Goal: Task Accomplishment & Management: Use online tool/utility

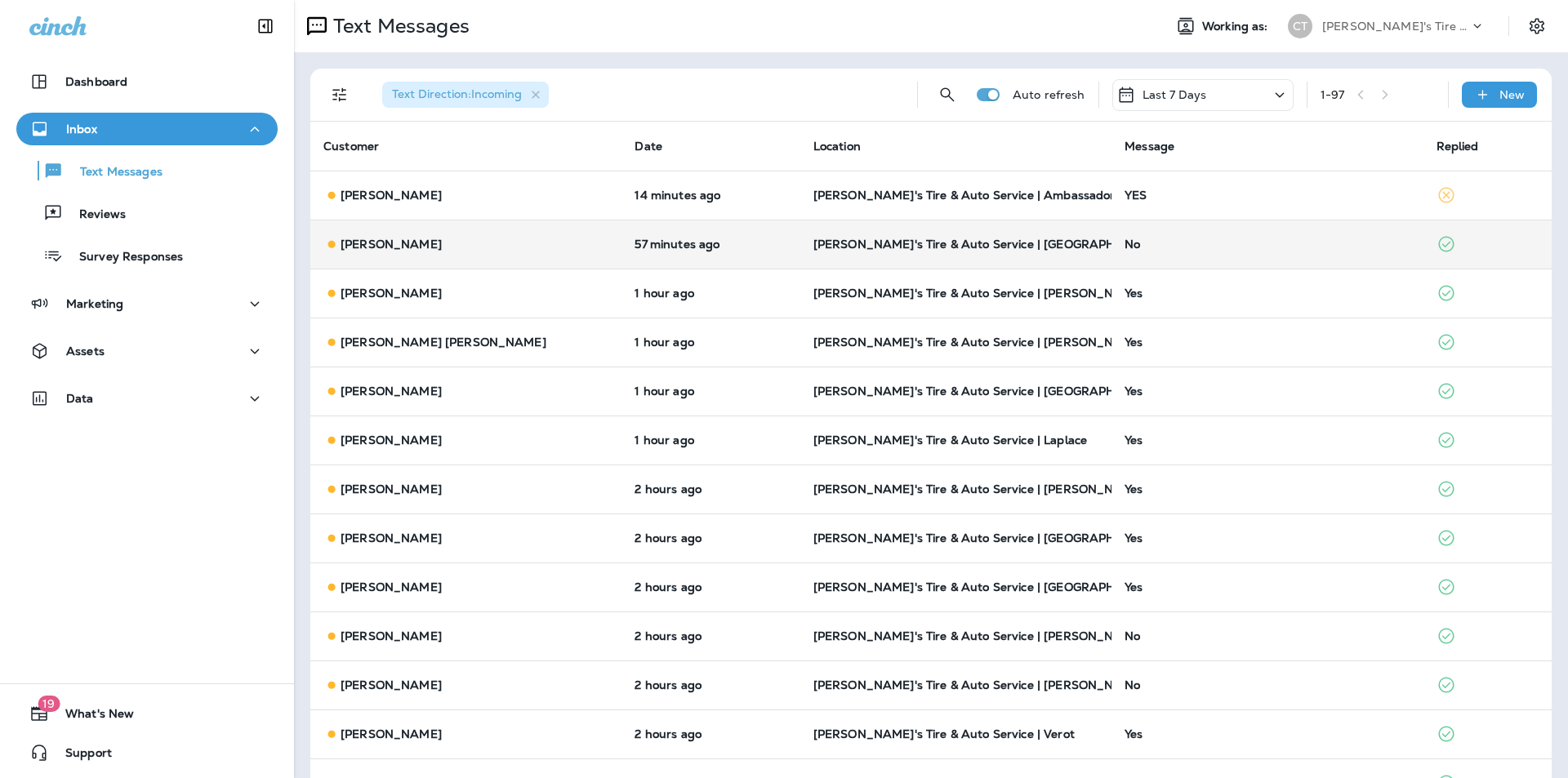
click at [1257, 242] on div "No" at bounding box center [1267, 244] width 285 height 13
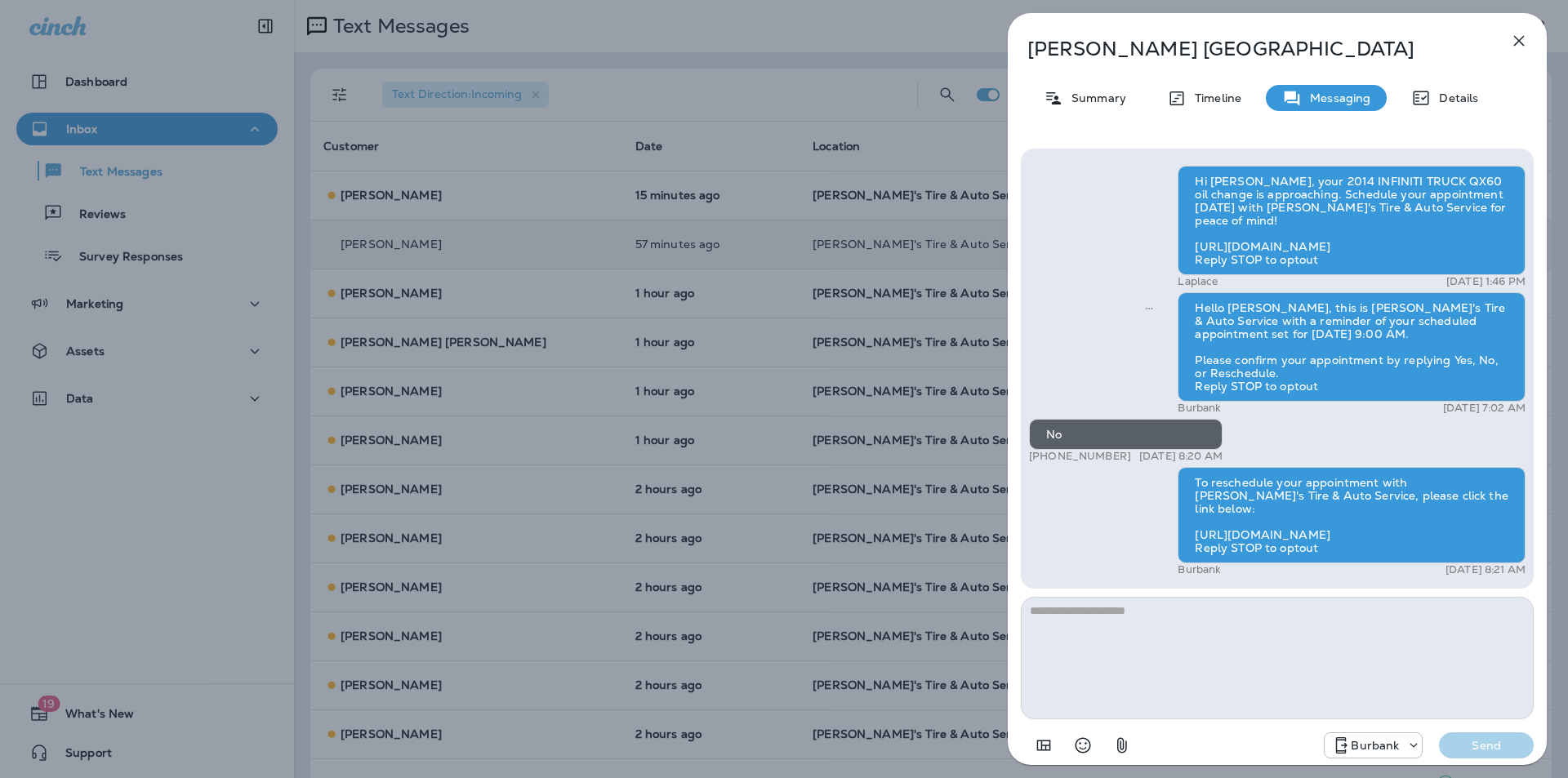
click at [1521, 42] on icon "button" at bounding box center [1518, 41] width 20 height 20
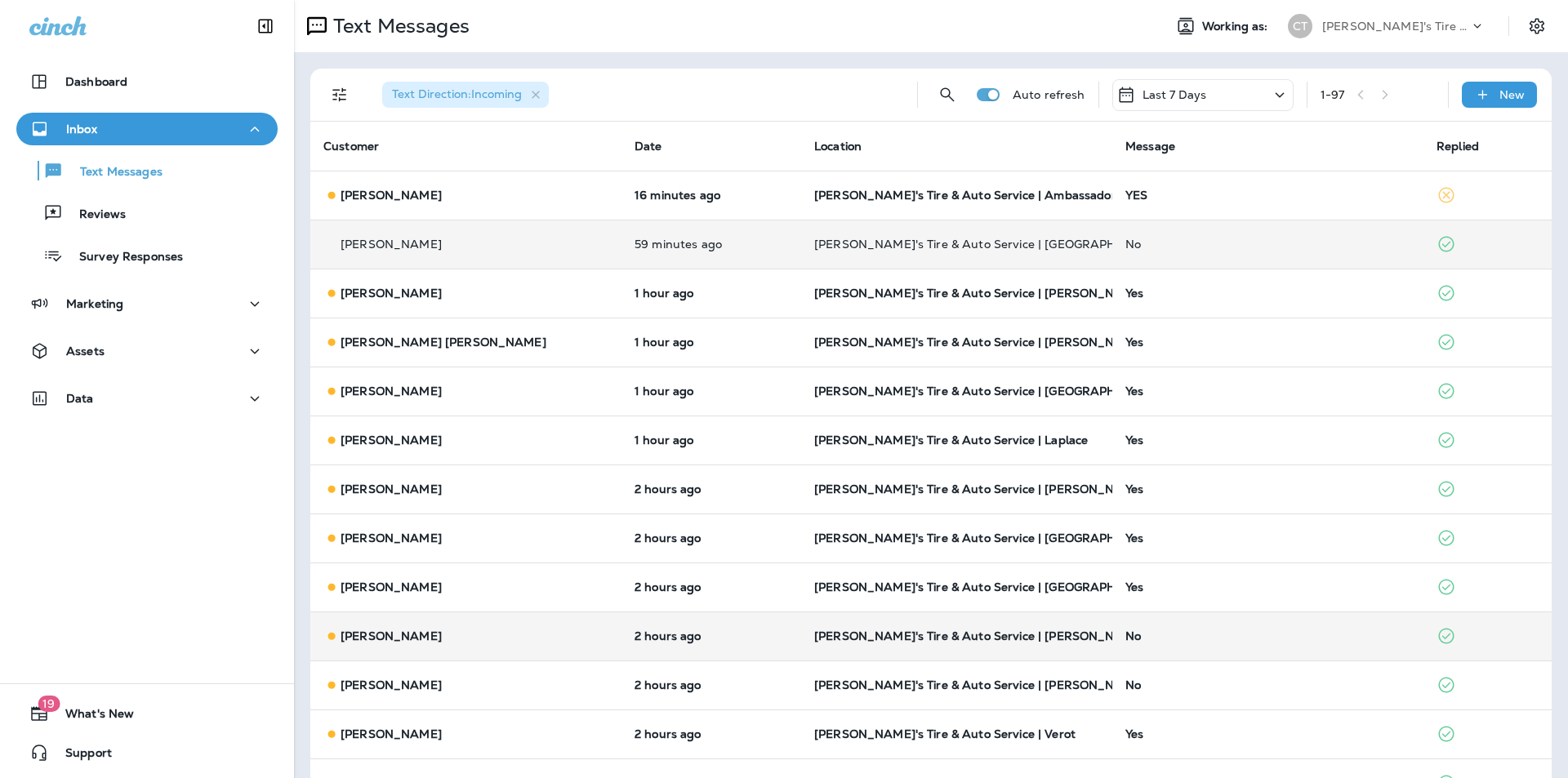
click at [1228, 639] on div "No" at bounding box center [1267, 635] width 285 height 13
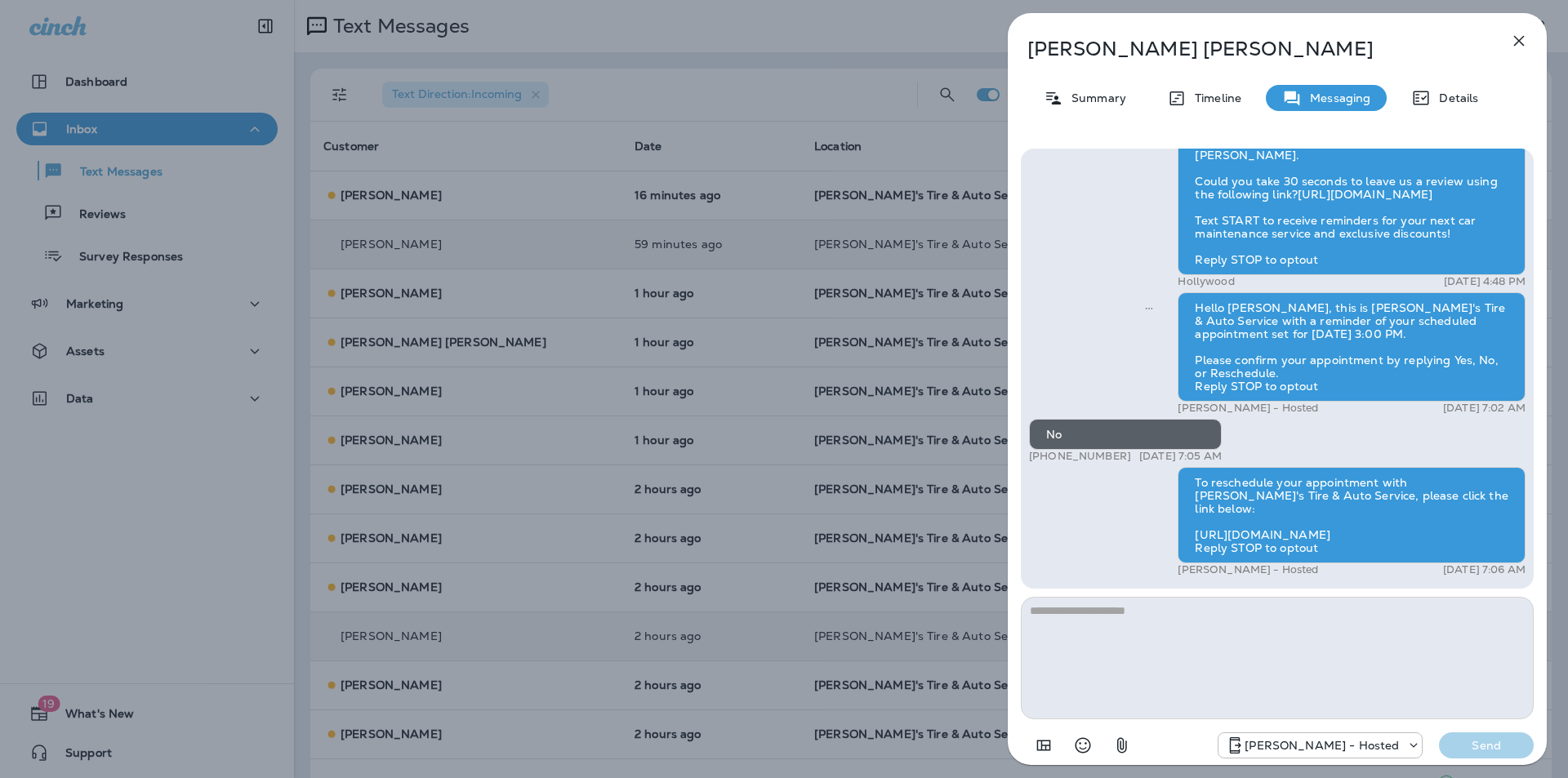
click at [1522, 39] on icon "button" at bounding box center [1518, 41] width 20 height 20
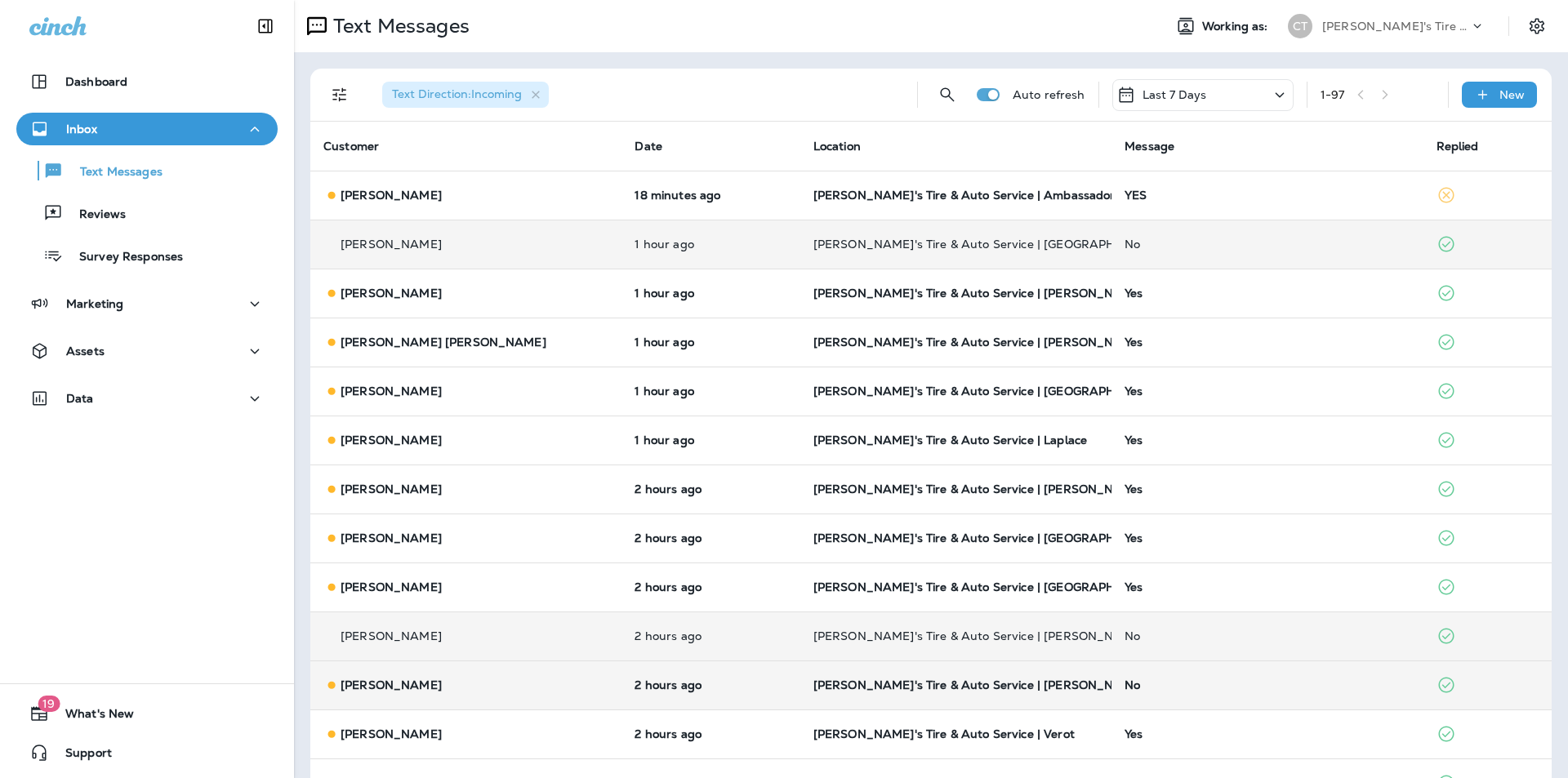
click at [1243, 681] on div "No" at bounding box center [1267, 684] width 285 height 13
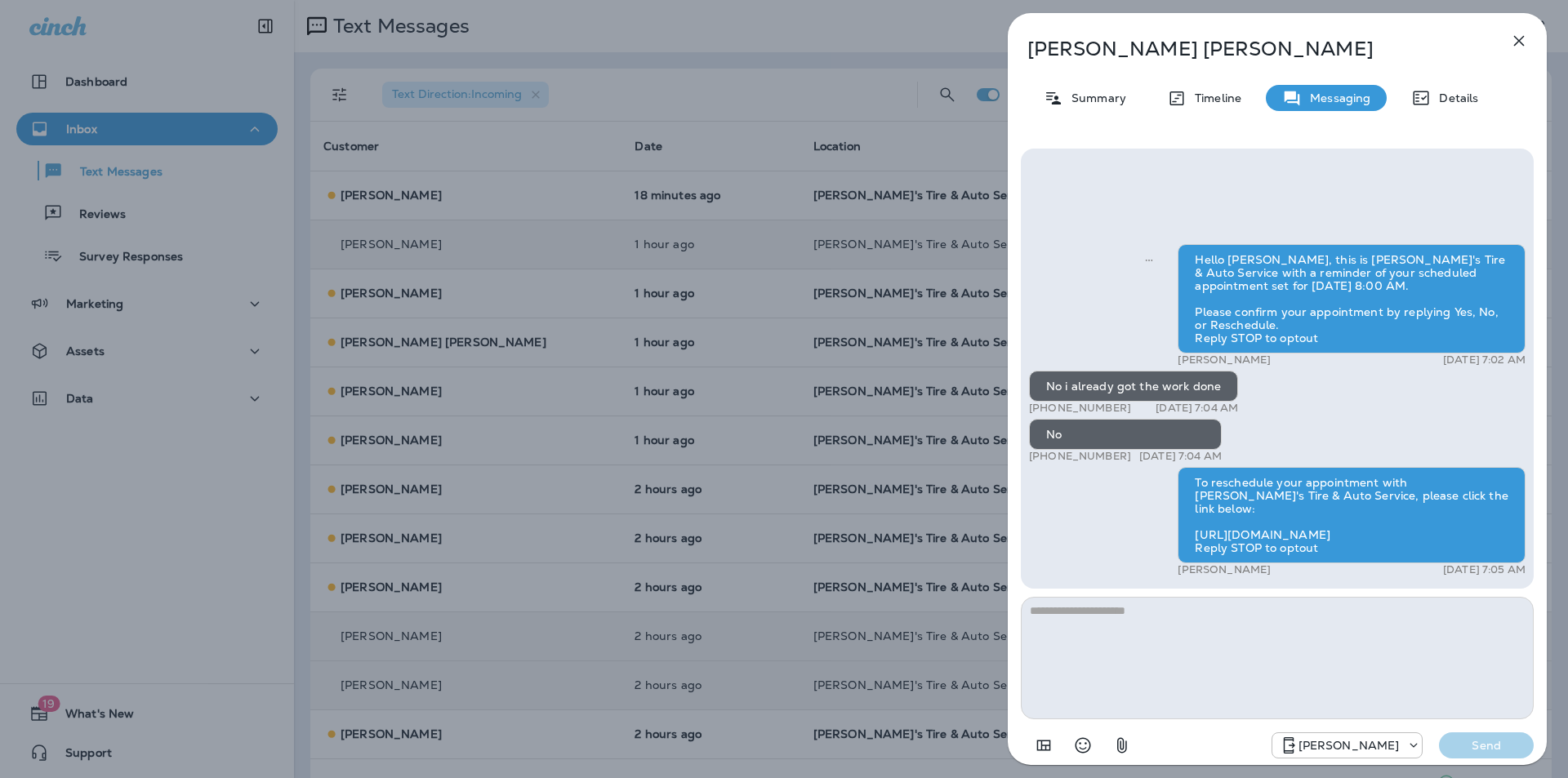
drag, startPoint x: 1516, startPoint y: 37, endPoint x: 1152, endPoint y: 393, distance: 509.1
click at [1516, 37] on icon "button" at bounding box center [1518, 41] width 11 height 11
